Goal: Task Accomplishment & Management: Manage account settings

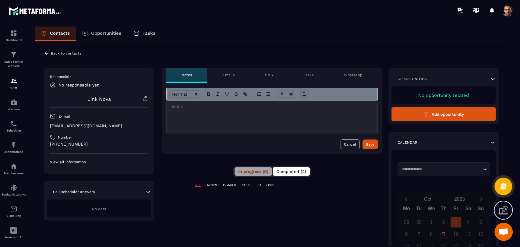
click at [301, 171] on span "Completed (2)" at bounding box center [291, 171] width 30 height 5
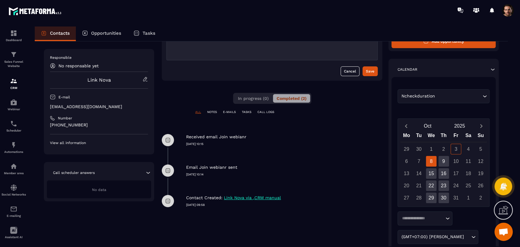
scroll to position [73, 0]
click at [9, 151] on p "Automations" at bounding box center [14, 151] width 24 height 3
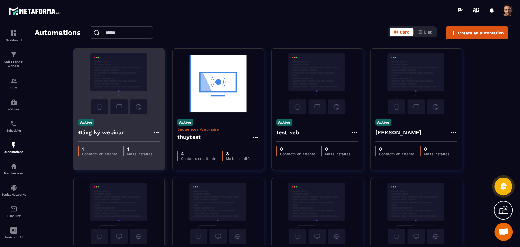
click at [156, 129] on icon at bounding box center [156, 132] width 7 height 7
click at [163, 143] on link "Edit" at bounding box center [171, 146] width 32 height 13
click at [168, 144] on link "Edit" at bounding box center [171, 146] width 32 height 13
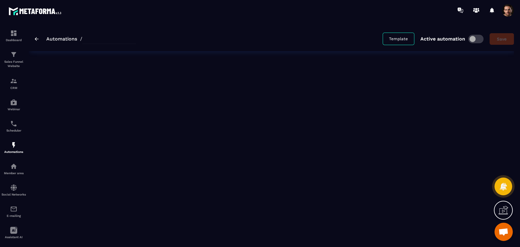
type input "**********"
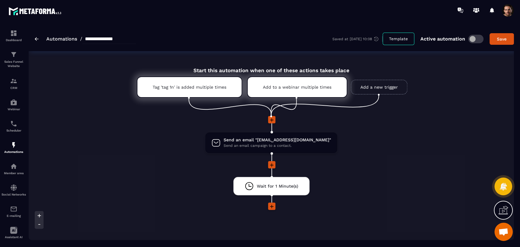
click at [506, 9] on span at bounding box center [508, 10] width 12 height 12
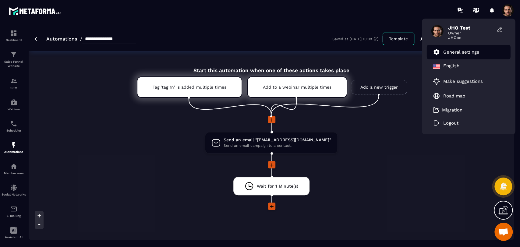
click at [490, 53] on li "General settings" at bounding box center [469, 52] width 84 height 15
click at [462, 52] on p "General settings" at bounding box center [461, 51] width 36 height 5
click at [462, 53] on p "General settings" at bounding box center [461, 51] width 36 height 5
click at [461, 53] on p "General settings" at bounding box center [461, 51] width 36 height 5
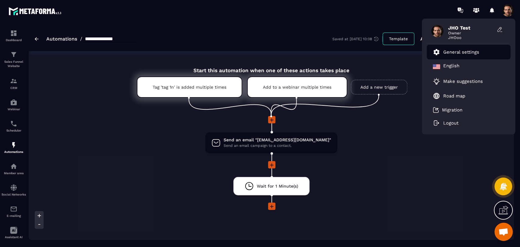
click at [461, 53] on p "General settings" at bounding box center [461, 51] width 36 height 5
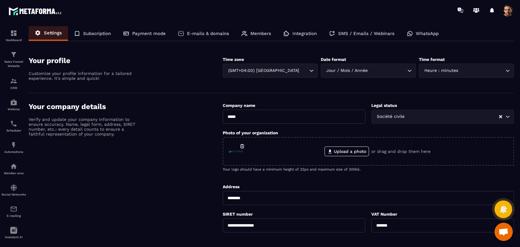
click at [342, 34] on p "SMS / Emails / Webinars" at bounding box center [366, 33] width 56 height 5
